Goal: Find specific page/section: Find specific page/section

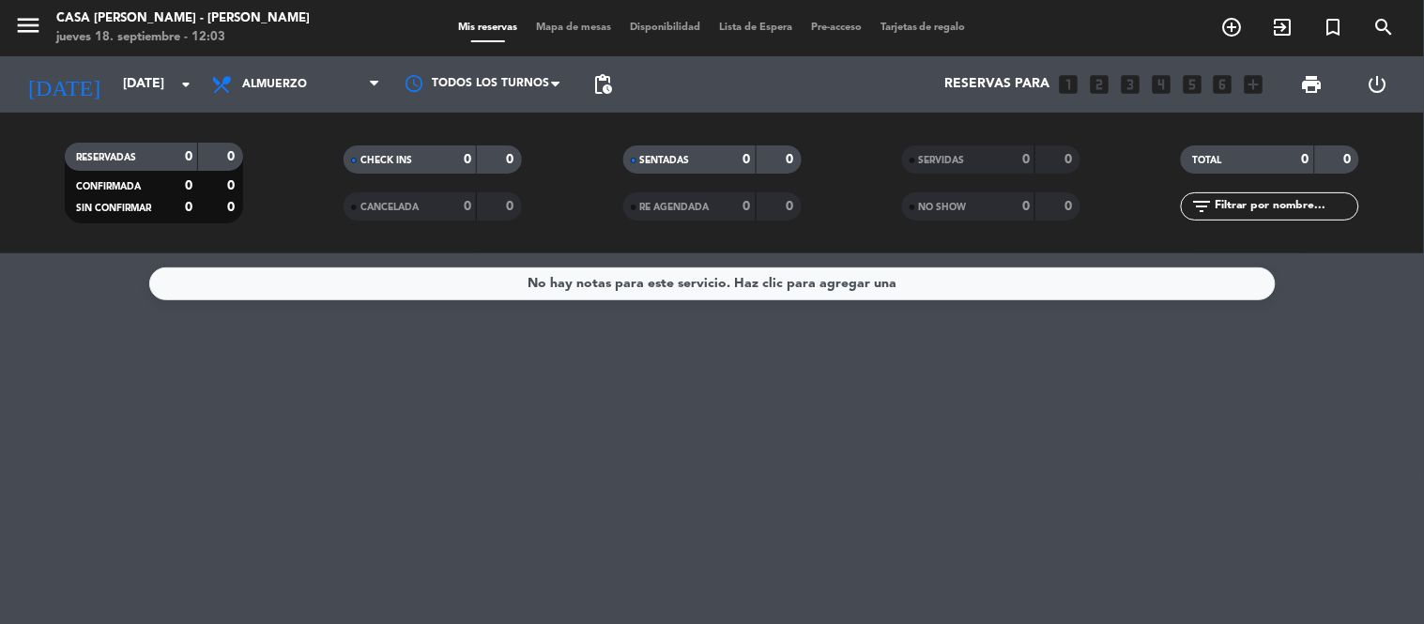
click at [576, 23] on span "Mapa de mesas" at bounding box center [573, 28] width 94 height 10
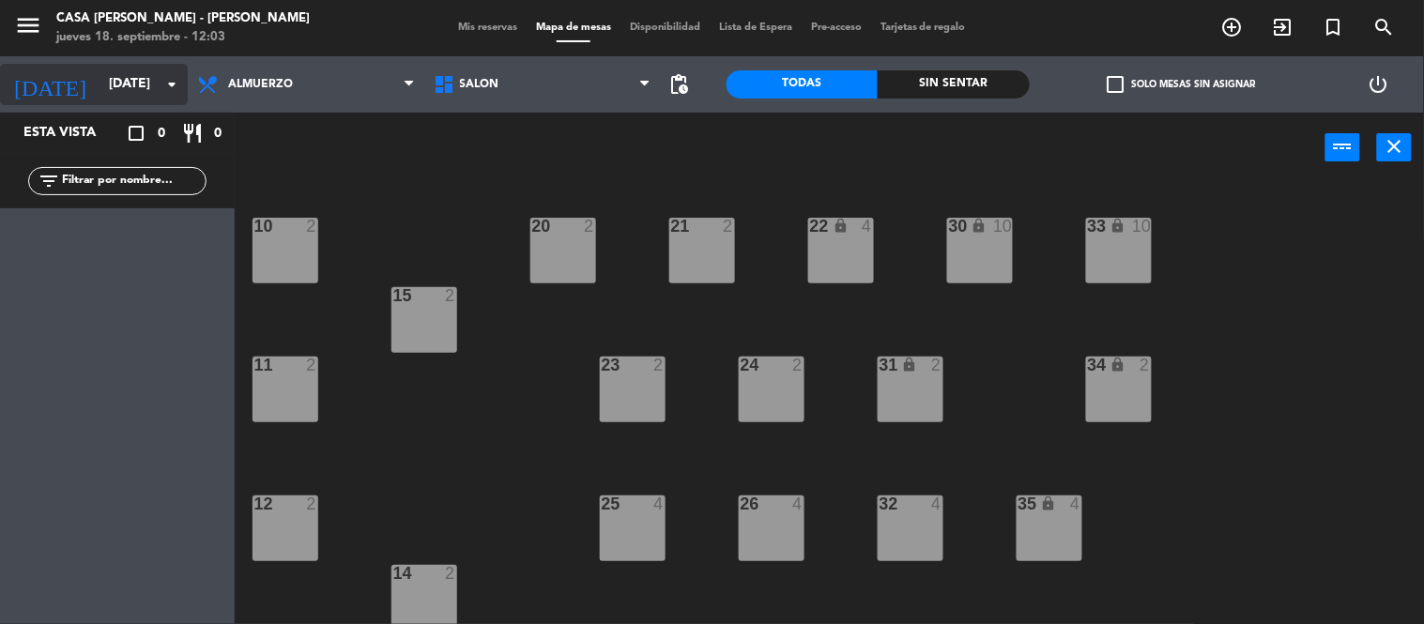
click at [158, 80] on input "[DATE]" at bounding box center [188, 85] width 178 height 34
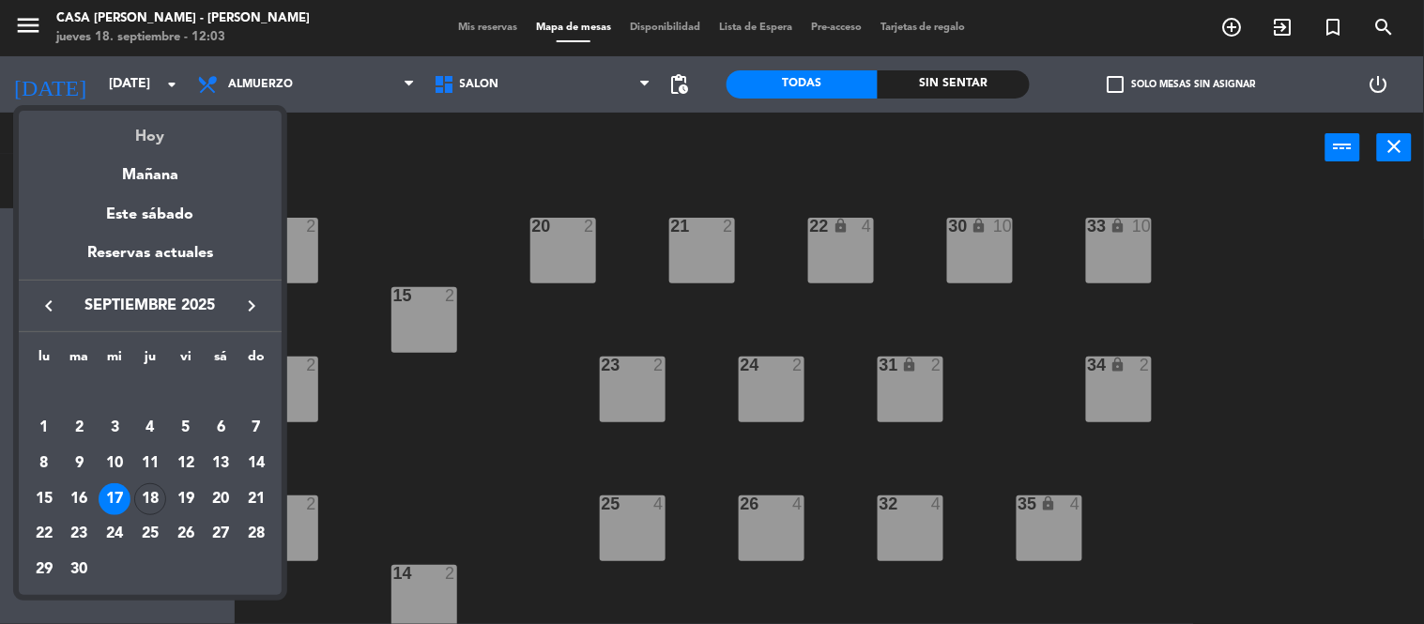
click at [163, 135] on div "Hoy" at bounding box center [150, 130] width 263 height 38
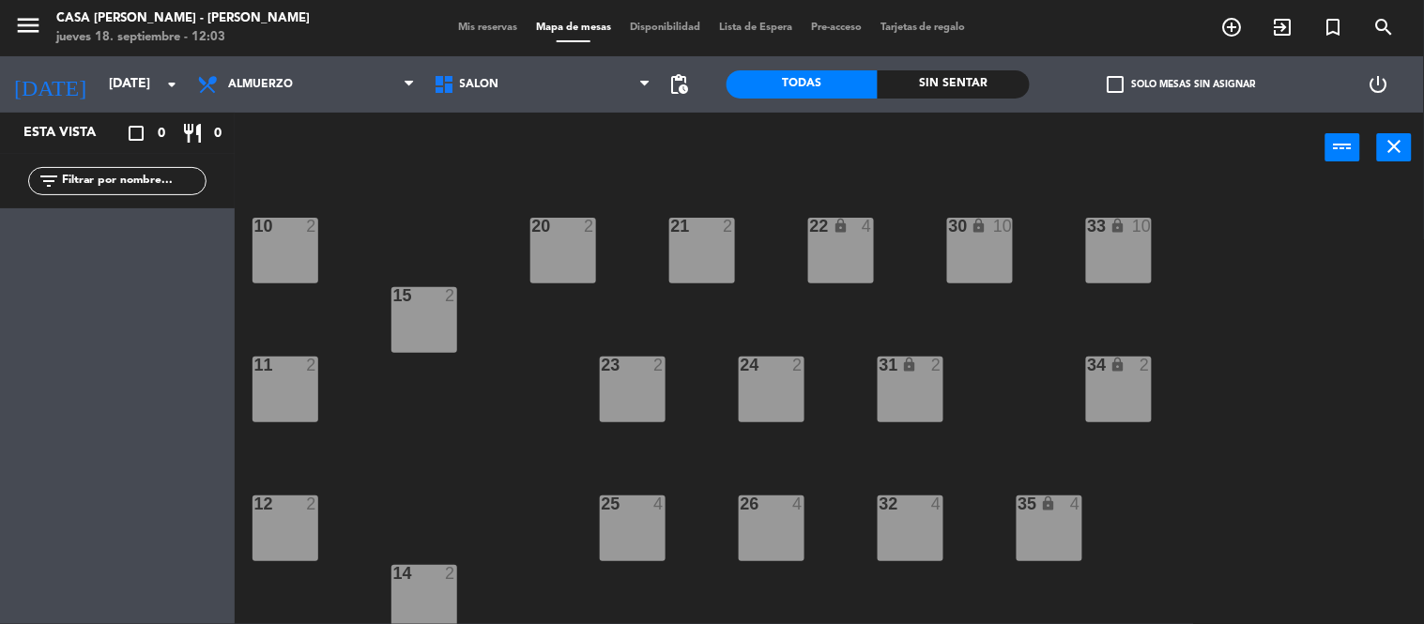
type input "[DEMOGRAPHIC_DATA][DATE]"
click at [330, 86] on span "Almuerzo" at bounding box center [306, 84] width 236 height 41
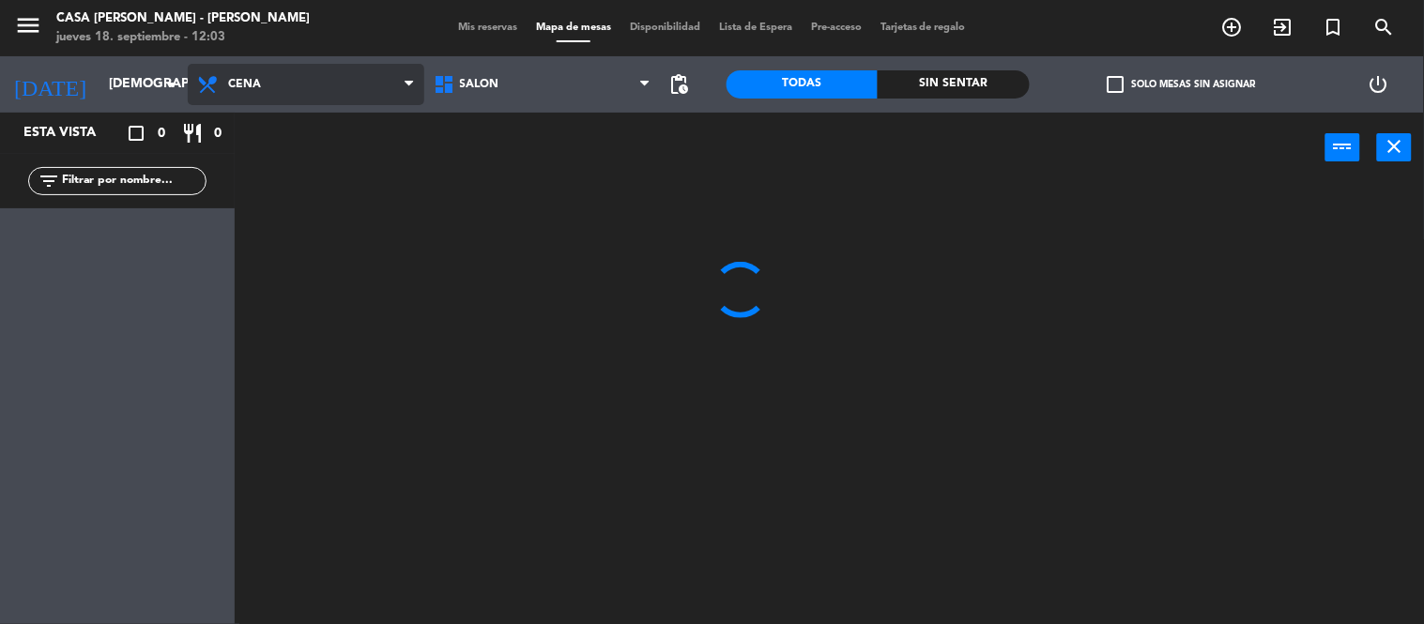
click at [282, 194] on ng-component "menu Casa [PERSON_NAME] - [PERSON_NAME] [DATE] 18. septiembre - 12:03 Mis reser…" at bounding box center [712, 312] width 1424 height 625
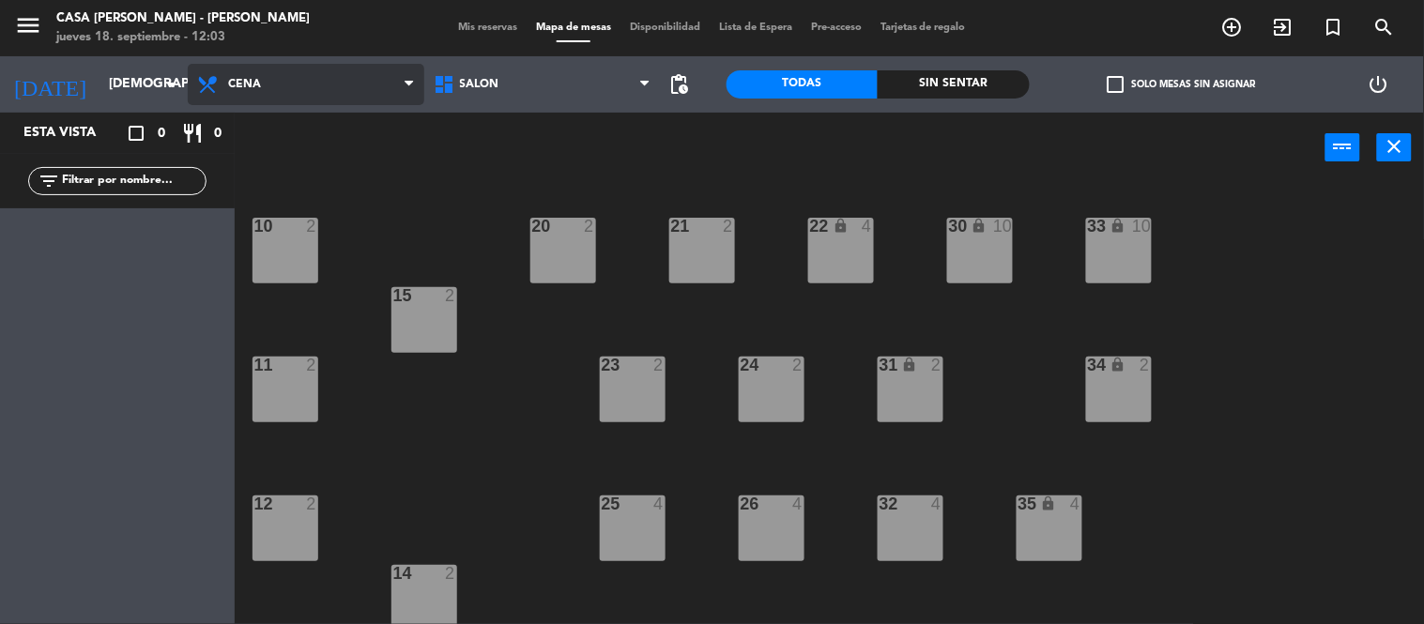
click at [313, 88] on span "Cena" at bounding box center [306, 84] width 236 height 41
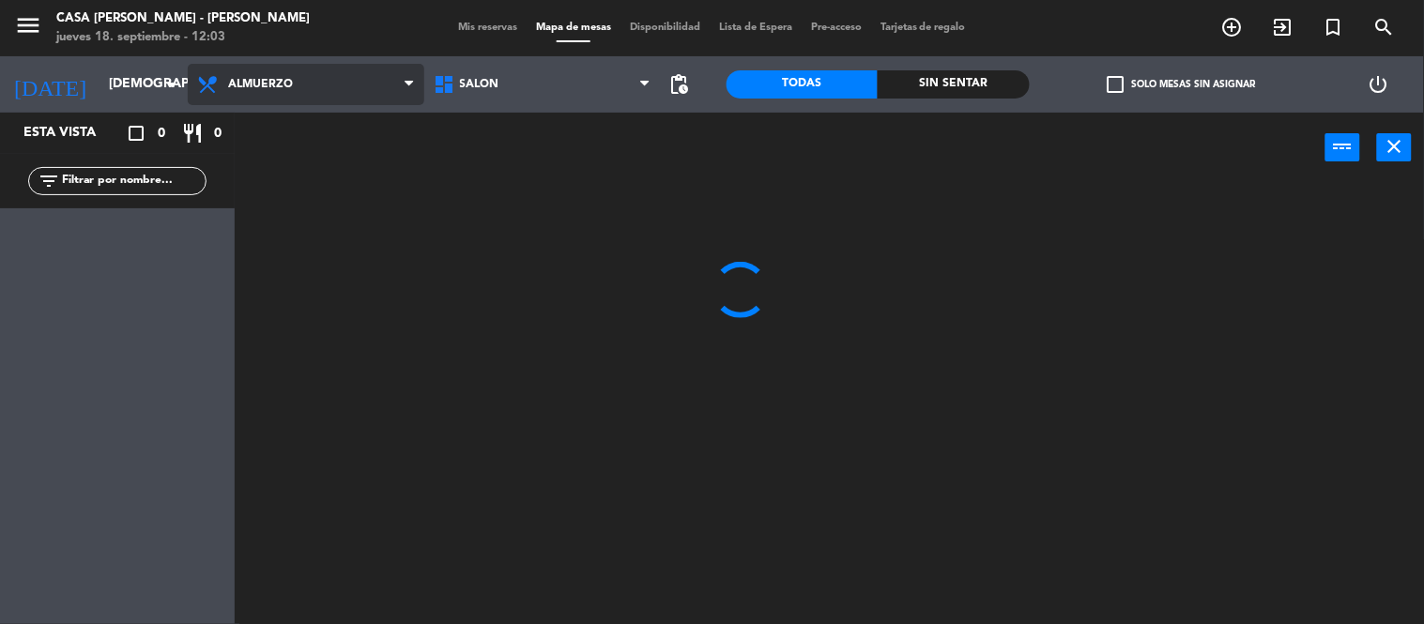
click at [300, 150] on ng-component "menu Casa [PERSON_NAME] - [PERSON_NAME] [DATE] 18. septiembre - 12:03 Mis reser…" at bounding box center [712, 312] width 1424 height 625
